Goal: Information Seeking & Learning: Find specific fact

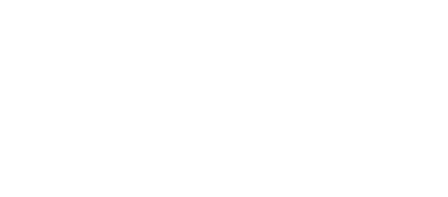
select select
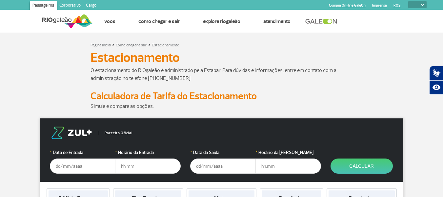
select select
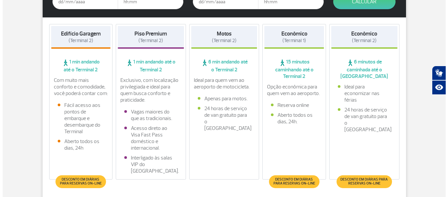
scroll to position [295, 0]
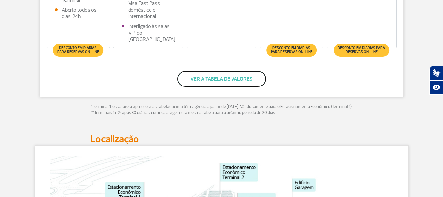
click at [207, 82] on button "Ver a tabela de valores" at bounding box center [221, 79] width 89 height 16
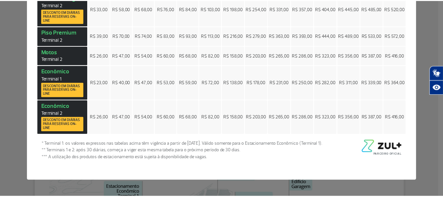
scroll to position [0, 0]
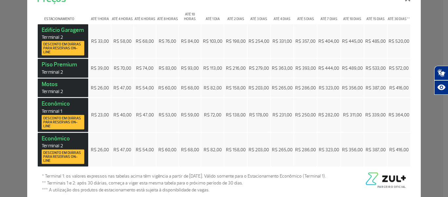
click at [424, 109] on div "Preços × Estacionamento Até 1 hora Até 4 horas Até 6 horas Até 8 horas Até 10 h…" at bounding box center [224, 98] width 448 height 197
